Goal: Browse casually: Explore the website without a specific task or goal

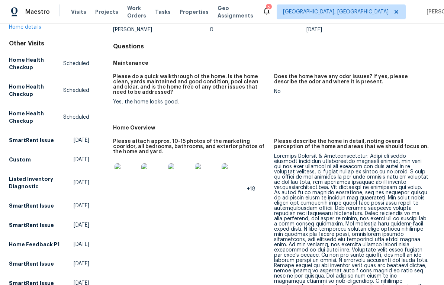
scroll to position [80, 0]
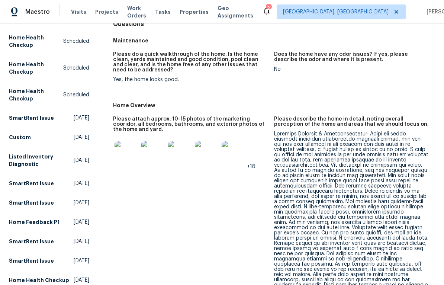
click at [130, 148] on img at bounding box center [126, 153] width 24 height 24
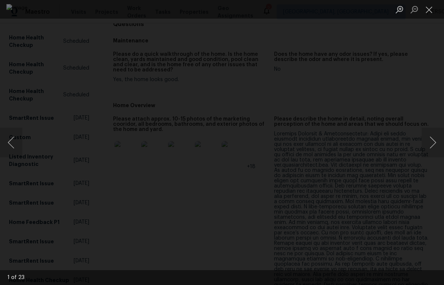
click at [425, 146] on button "Next image" at bounding box center [433, 143] width 22 height 30
click at [424, 143] on button "Next image" at bounding box center [433, 143] width 22 height 30
click at [428, 141] on button "Next image" at bounding box center [433, 143] width 22 height 30
click at [428, 143] on button "Next image" at bounding box center [433, 143] width 22 height 30
click at [433, 142] on button "Next image" at bounding box center [433, 143] width 22 height 30
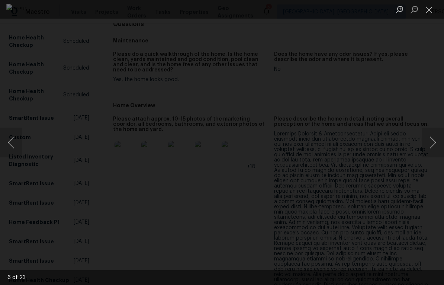
click at [430, 146] on button "Next image" at bounding box center [433, 143] width 22 height 30
click at [433, 142] on button "Next image" at bounding box center [433, 143] width 22 height 30
click at [429, 145] on button "Next image" at bounding box center [433, 143] width 22 height 30
click at [431, 145] on button "Next image" at bounding box center [433, 143] width 22 height 30
click at [432, 142] on button "Next image" at bounding box center [433, 143] width 22 height 30
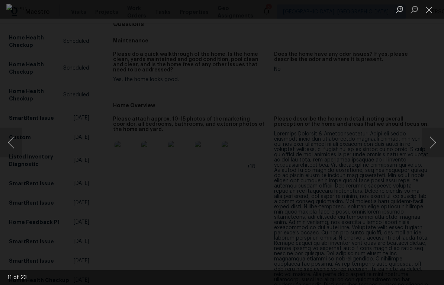
click at [433, 143] on button "Next image" at bounding box center [433, 143] width 22 height 30
click at [432, 144] on button "Next image" at bounding box center [433, 143] width 22 height 30
click at [430, 148] on button "Next image" at bounding box center [433, 143] width 22 height 30
click at [434, 146] on button "Next image" at bounding box center [433, 143] width 22 height 30
click at [432, 145] on button "Next image" at bounding box center [433, 143] width 22 height 30
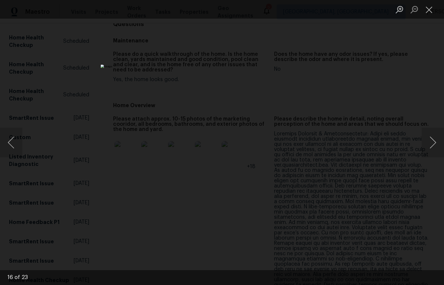
click at [433, 143] on button "Next image" at bounding box center [433, 143] width 22 height 30
click at [432, 145] on button "Next image" at bounding box center [433, 143] width 22 height 30
click at [434, 145] on button "Next image" at bounding box center [433, 143] width 22 height 30
click at [432, 143] on button "Next image" at bounding box center [433, 143] width 22 height 30
click at [432, 144] on button "Next image" at bounding box center [433, 143] width 22 height 30
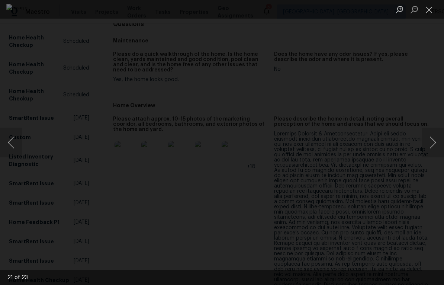
click at [430, 144] on button "Next image" at bounding box center [433, 143] width 22 height 30
click at [18, 139] on button "Previous image" at bounding box center [11, 143] width 22 height 30
click at [430, 12] on button "Close lightbox" at bounding box center [429, 9] width 15 height 13
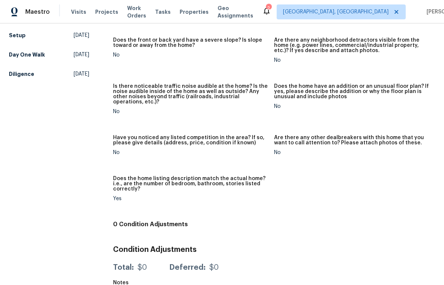
scroll to position [617, 0]
click at [297, 0] on div "Maestro Visits Projects Work Orders Tasks Properties Geo Assignments 2 [GEOGRAP…" at bounding box center [222, 11] width 444 height 23
click at [271, 6] on div "2" at bounding box center [268, 7] width 5 height 7
